Goal: Find specific page/section: Find specific page/section

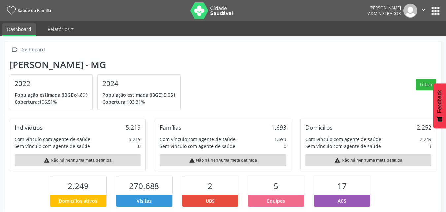
scroll to position [110, 146]
click at [55, 26] on link "Relatórios" at bounding box center [60, 29] width 35 height 12
click at [213, 74] on section "[PERSON_NAME] - MG 2022 População estimada (IBGE): 4.899 Cobertura: 106,51% 202…" at bounding box center [223, 84] width 427 height 51
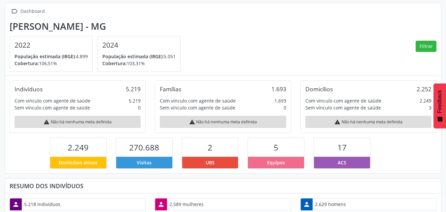
scroll to position [66, 0]
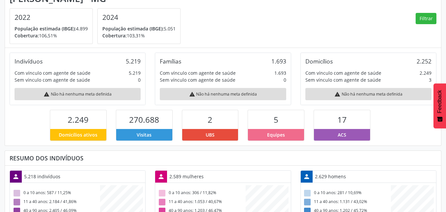
click at [377, 90] on div "warning Não há nenhuma meta definida" at bounding box center [368, 94] width 126 height 12
click at [324, 61] on div "Domicílios" at bounding box center [318, 60] width 27 height 7
click at [338, 65] on div "Domicílios 2.252 Com vínculo com agente de saúde 2.249 Sem vínculo com agente d…" at bounding box center [368, 78] width 136 height 52
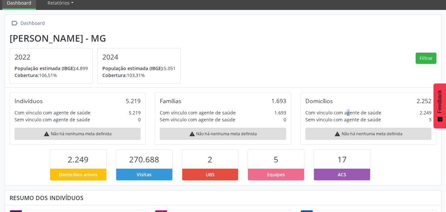
scroll to position [0, 0]
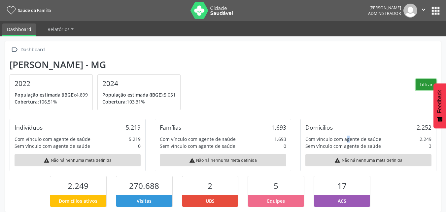
click at [420, 84] on button "Filtrar" at bounding box center [426, 84] width 21 height 11
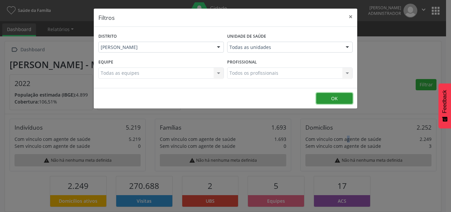
click at [328, 94] on button "OK" at bounding box center [334, 98] width 36 height 11
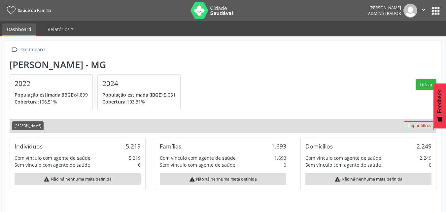
click at [433, 12] on button "apps" at bounding box center [436, 11] width 12 height 12
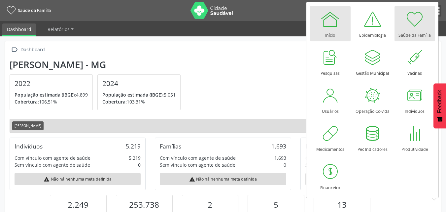
scroll to position [110, 146]
click at [328, 35] on div "Início" at bounding box center [330, 33] width 10 height 9
